Goal: Task Accomplishment & Management: Use online tool/utility

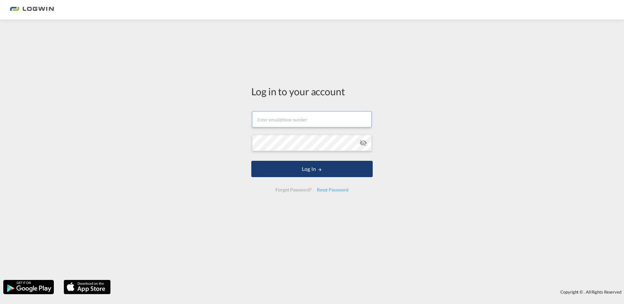
type input "[PERSON_NAME][EMAIL_ADDRESS][DOMAIN_NAME]"
click at [316, 166] on button "Log In" at bounding box center [311, 169] width 121 height 16
